Goal: Task Accomplishment & Management: Use online tool/utility

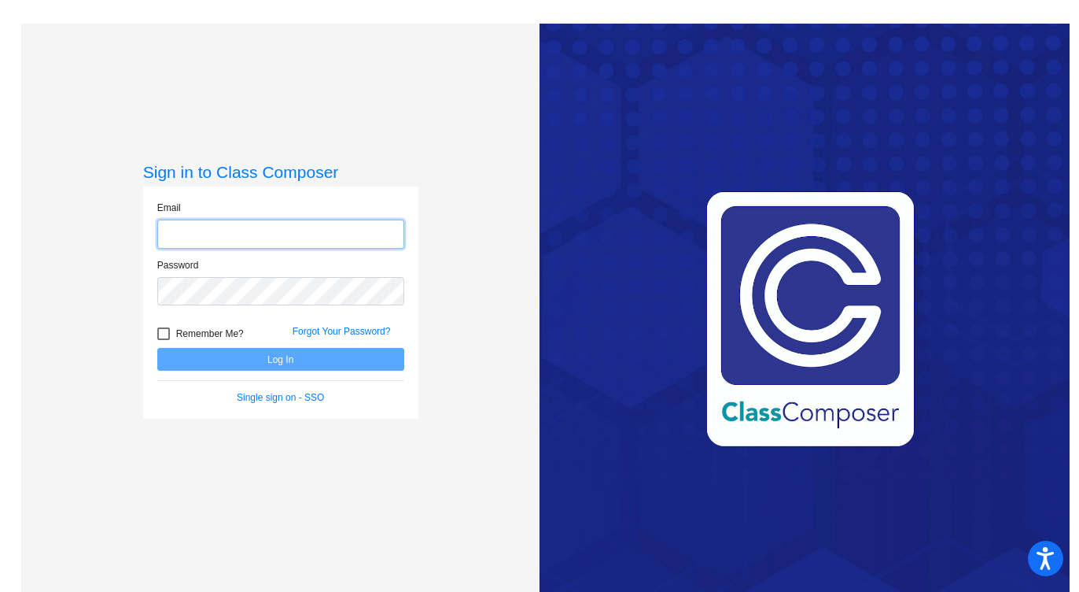
type input "[EMAIL_ADDRESS][DOMAIN_NAME]"
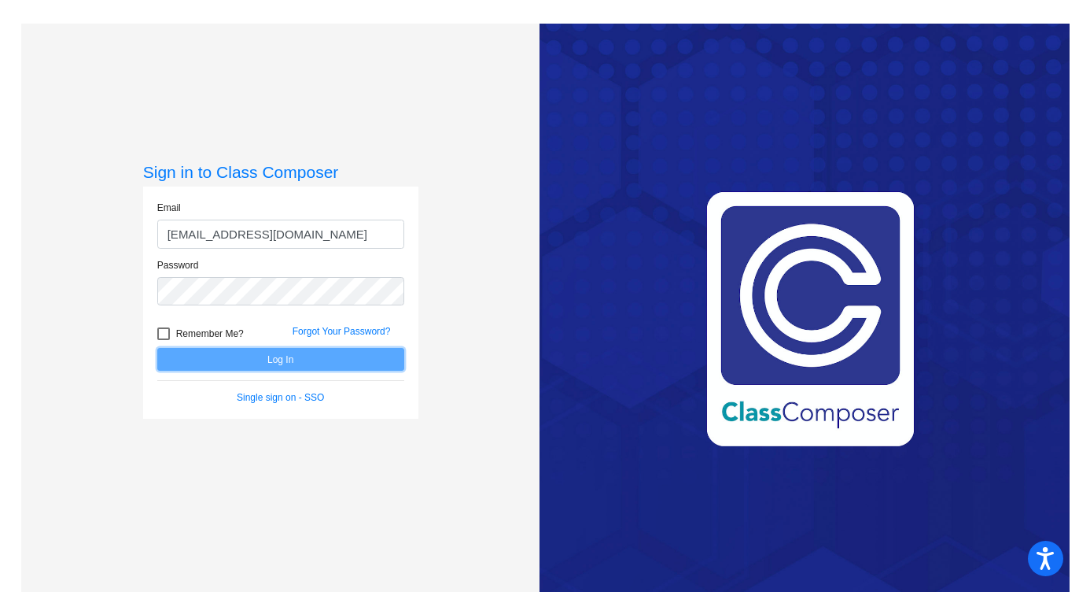
click at [230, 361] on button "Log In" at bounding box center [280, 359] width 247 height 23
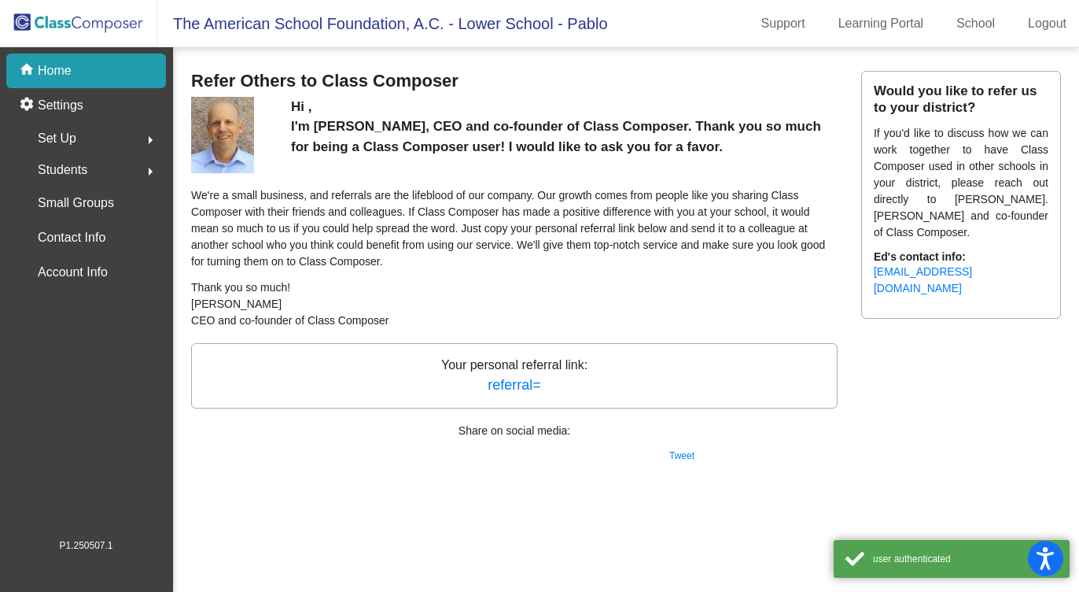
click at [230, 360] on p "Your personal referral link: referral=" at bounding box center [514, 375] width 647 height 65
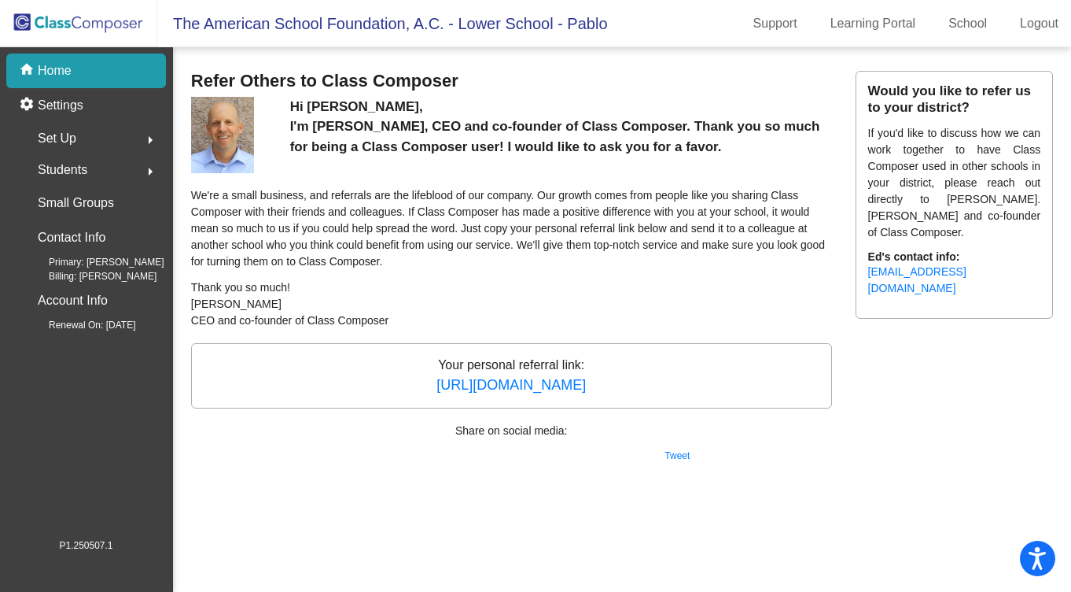
click at [77, 20] on img at bounding box center [78, 23] width 157 height 46
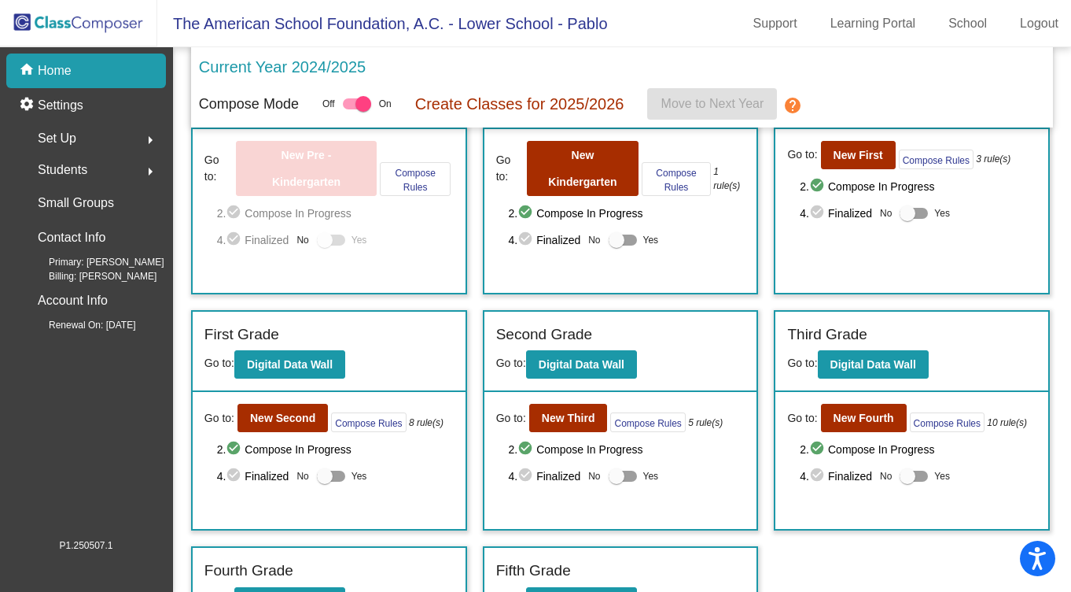
scroll to position [97, 0]
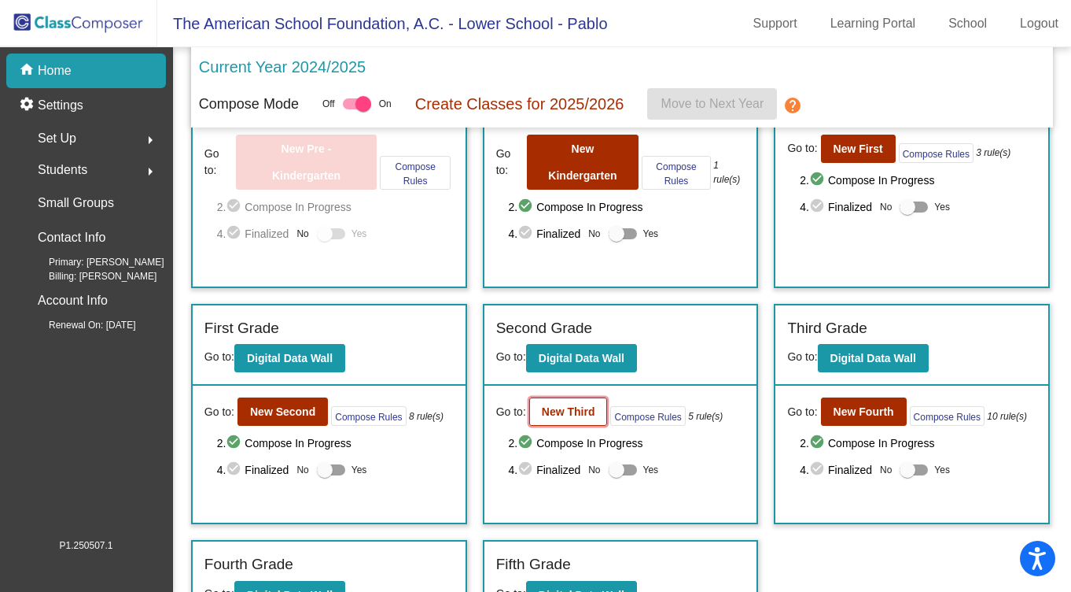
click at [569, 419] on button "New Third" at bounding box center [568, 411] width 79 height 28
